Goal: Transaction & Acquisition: Download file/media

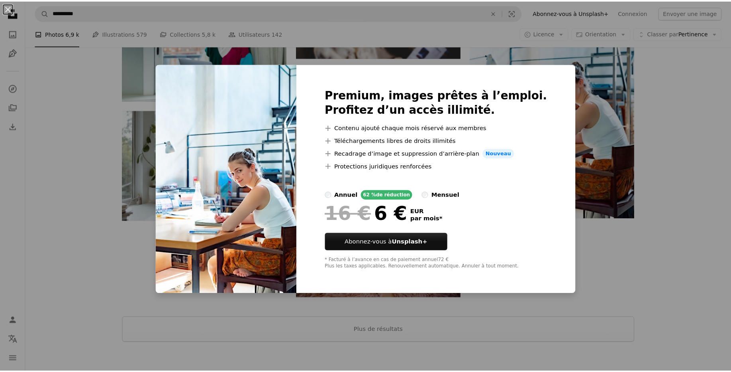
scroll to position [957, 0]
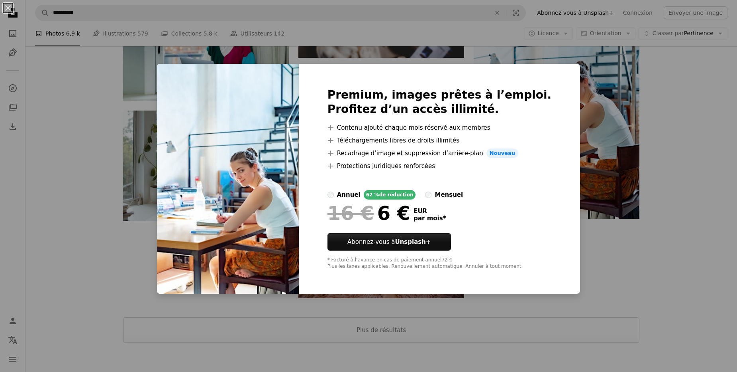
click at [638, 138] on div "An X shape Premium, images prêtes à l’emploi. Profitez d’un accès illimité. A p…" at bounding box center [368, 186] width 737 height 372
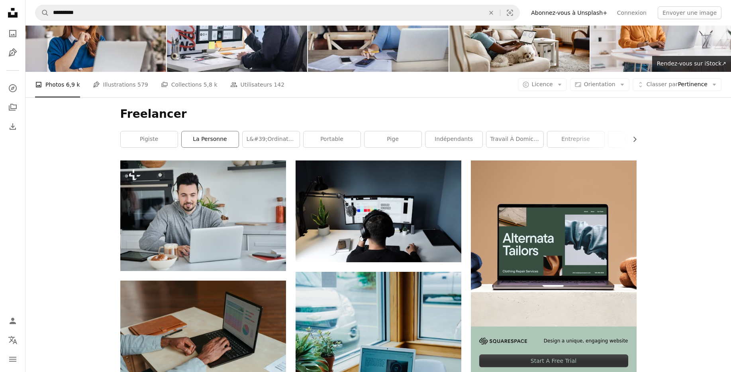
scroll to position [0, 0]
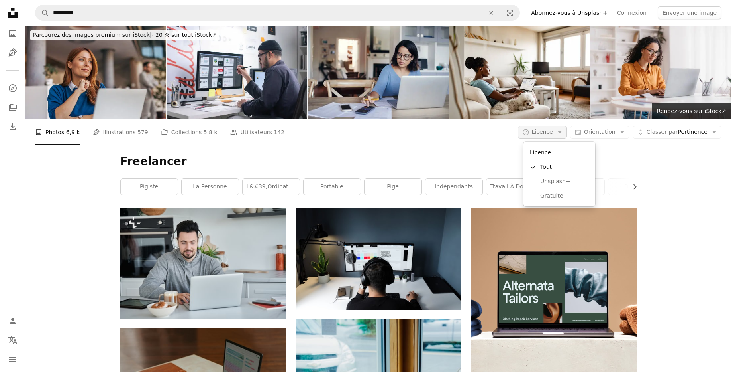
click at [563, 129] on icon "Arrow down" at bounding box center [559, 131] width 7 height 7
click at [549, 197] on span "Gratuite" at bounding box center [565, 196] width 49 height 8
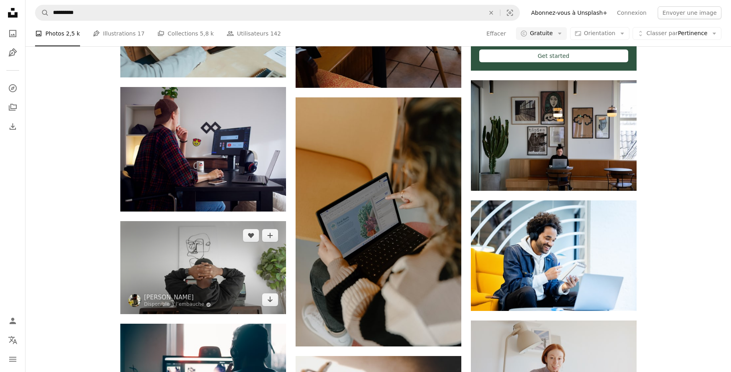
scroll to position [383, 0]
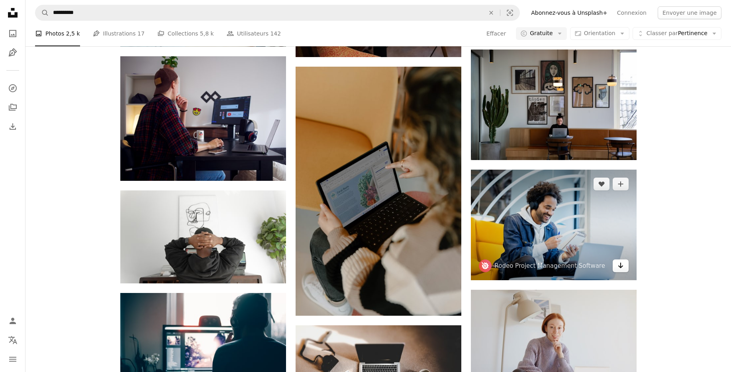
click at [622, 267] on icon "Arrow pointing down" at bounding box center [621, 265] width 6 height 10
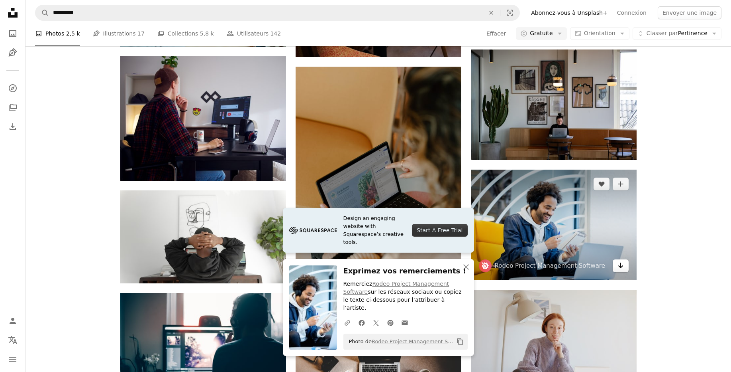
click at [627, 266] on link "Arrow pointing down" at bounding box center [621, 265] width 16 height 13
